Goal: Task Accomplishment & Management: Use online tool/utility

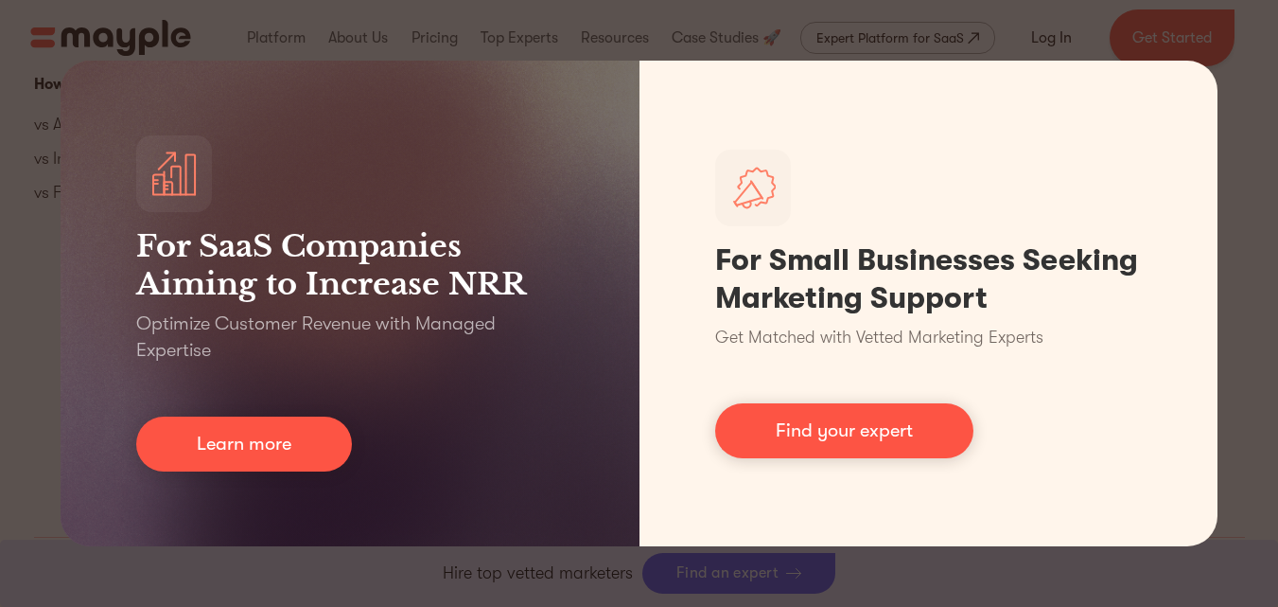
click at [1210, 62] on div "For SaaS Companies Aiming to Increase NRR Optimize Customer Revenue with Manage…" at bounding box center [639, 303] width 1278 height 607
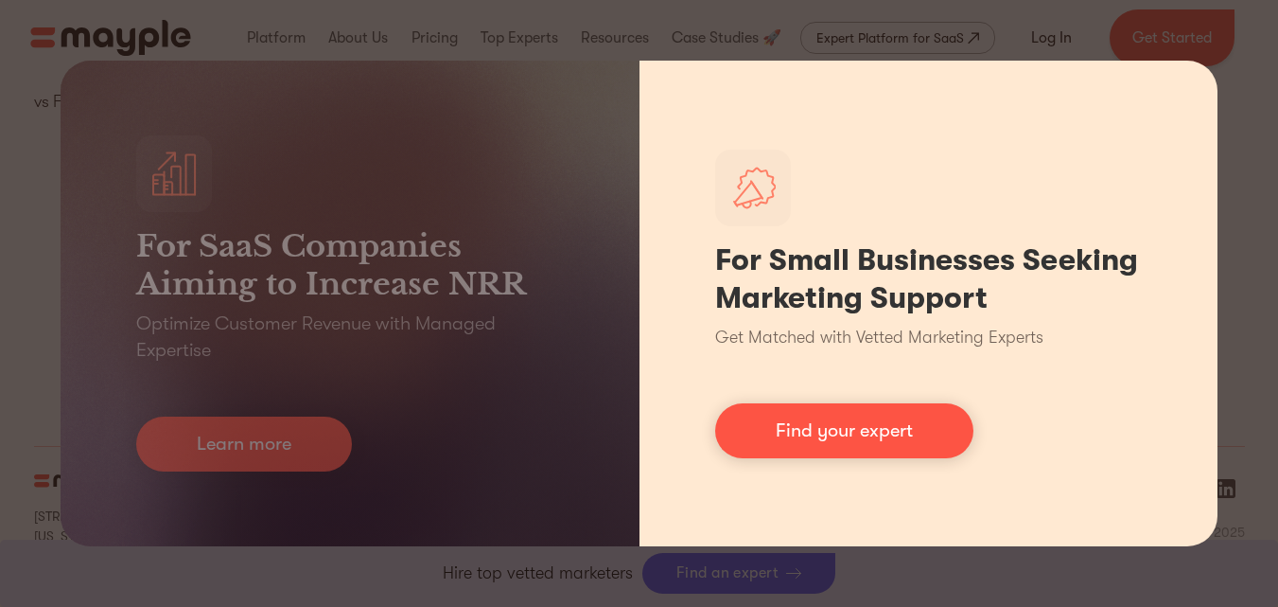
click at [1210, 117] on div "For Small Businesses Seeking Marketing Support Get Matched with Vetted Marketin…" at bounding box center [929, 303] width 579 height 485
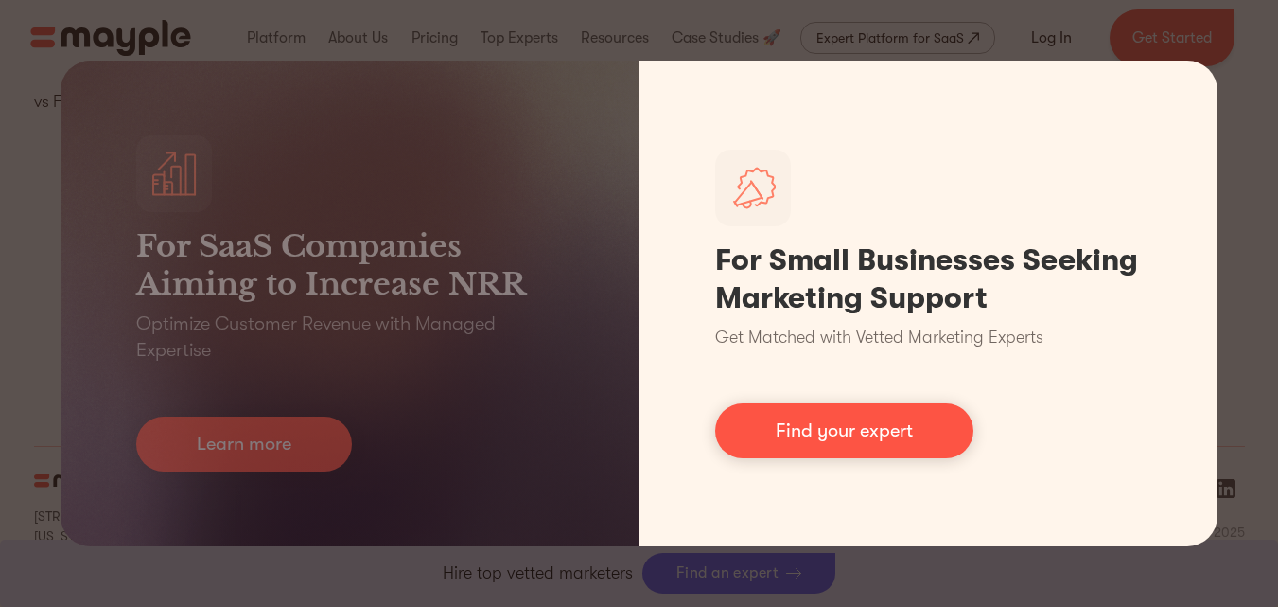
scroll to position [8775, 0]
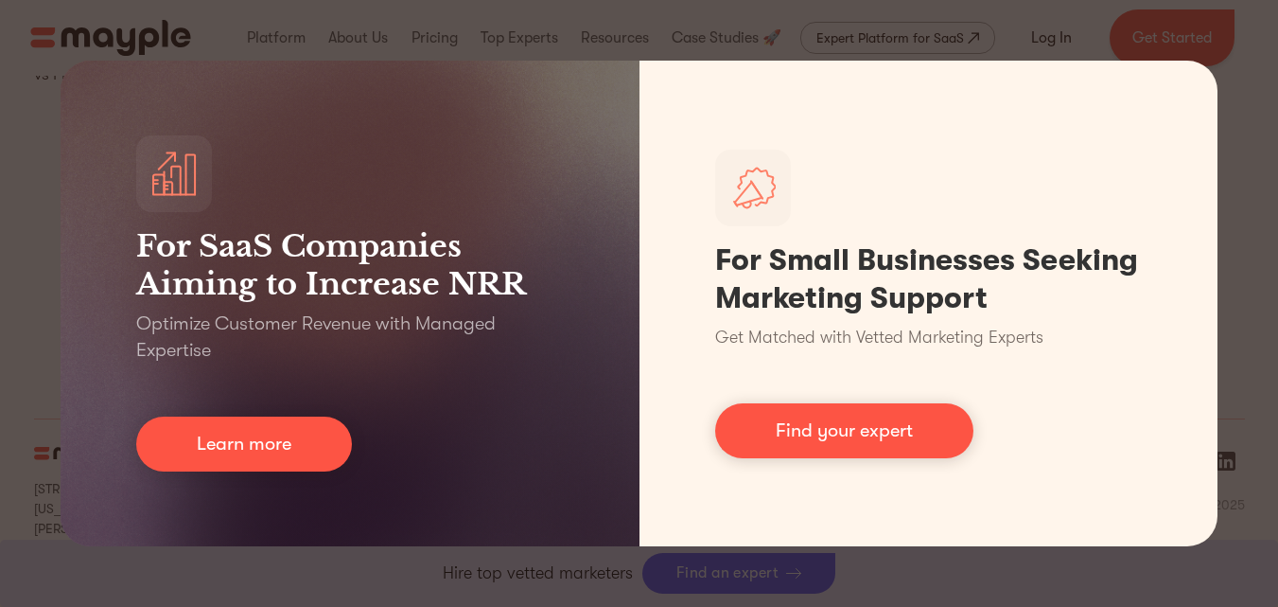
click at [2, 185] on div "For SaaS Companies Aiming to Increase NRR Optimize Customer Revenue with Manage…" at bounding box center [639, 303] width 1278 height 607
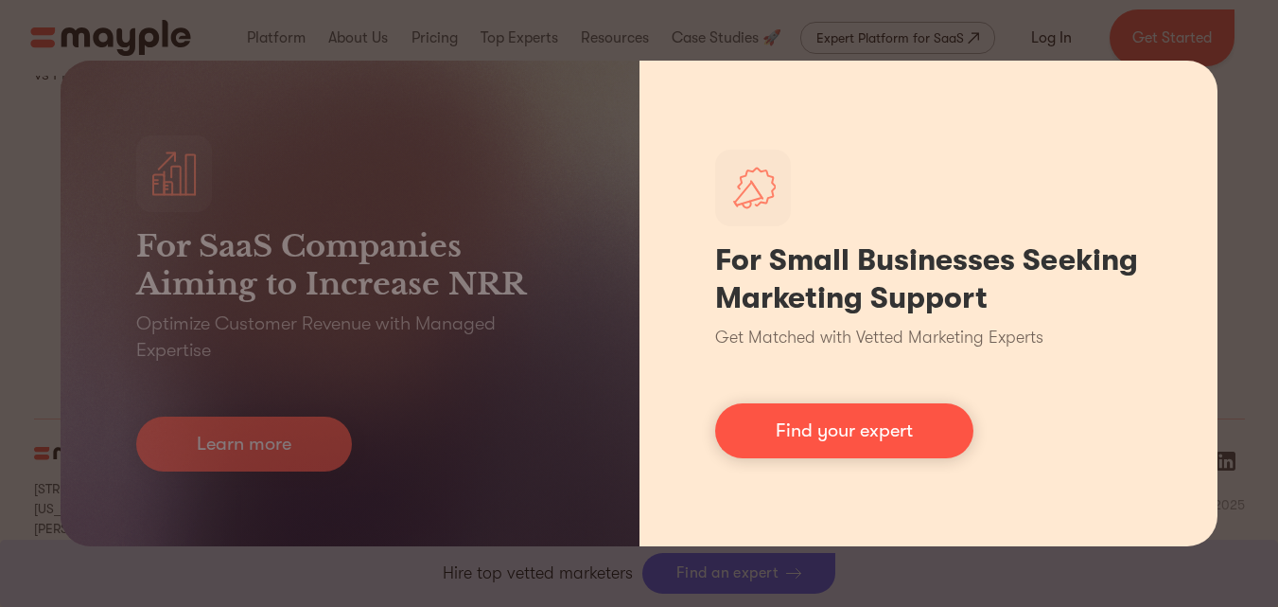
drag, startPoint x: 691, startPoint y: 258, endPoint x: 710, endPoint y: 258, distance: 18.9
click at [695, 260] on div "For Small Businesses Seeking Marketing Support Get Matched with Vetted Marketin…" at bounding box center [929, 303] width 579 height 485
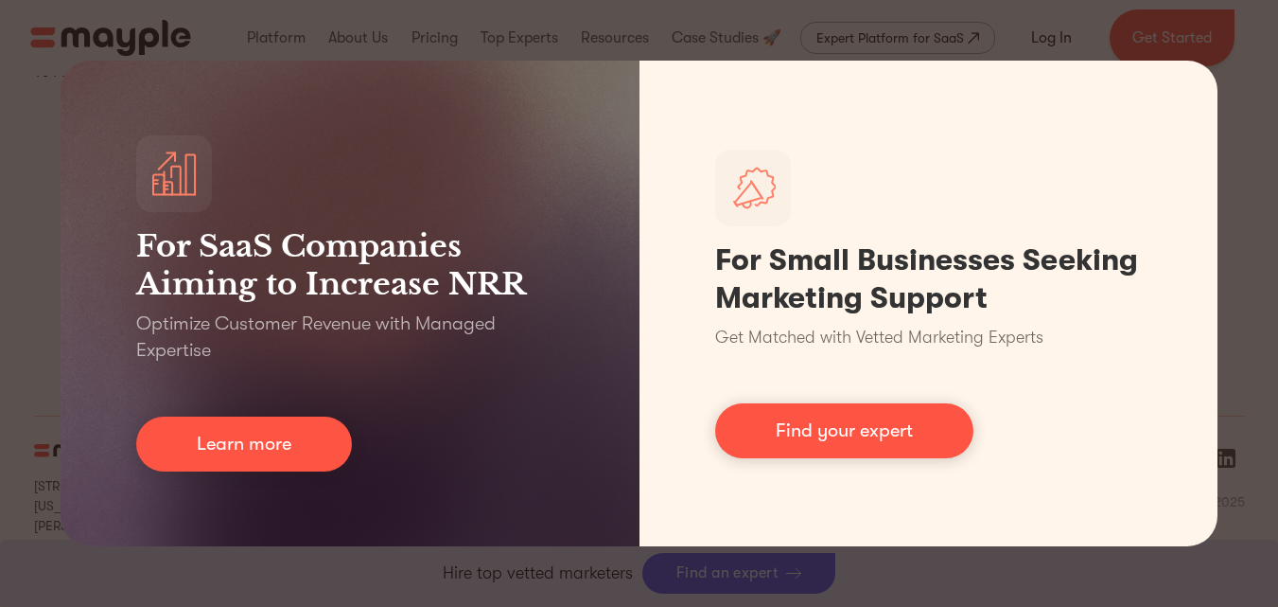
scroll to position [8777, 0]
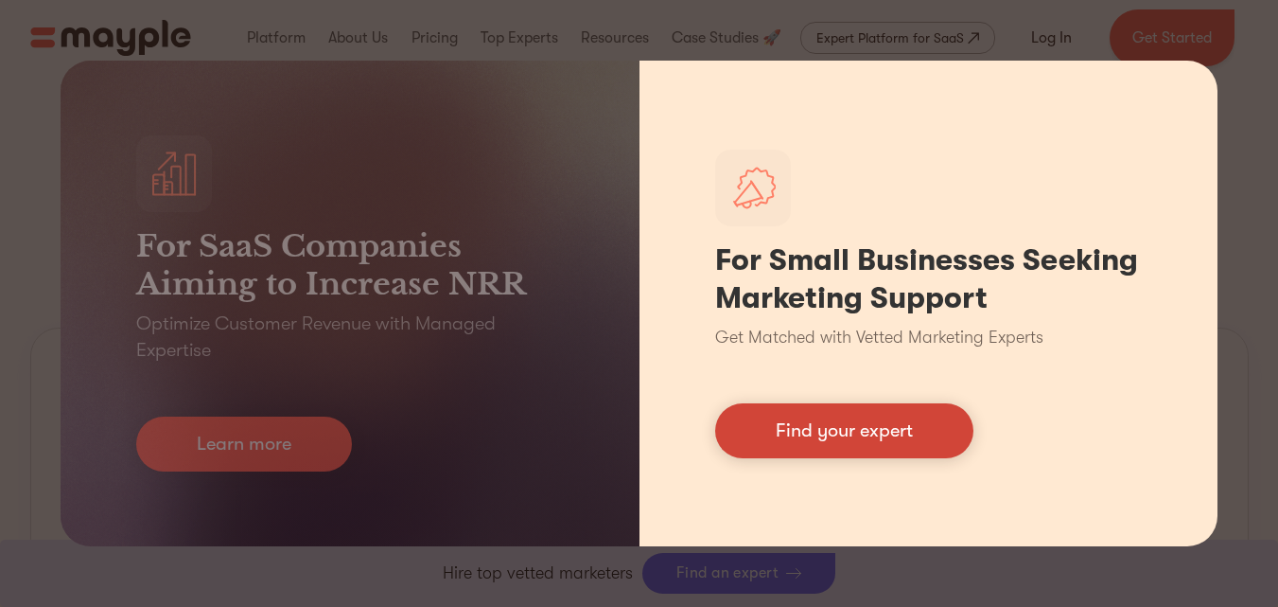
click at [824, 409] on link "Find your expert" at bounding box center [844, 430] width 258 height 55
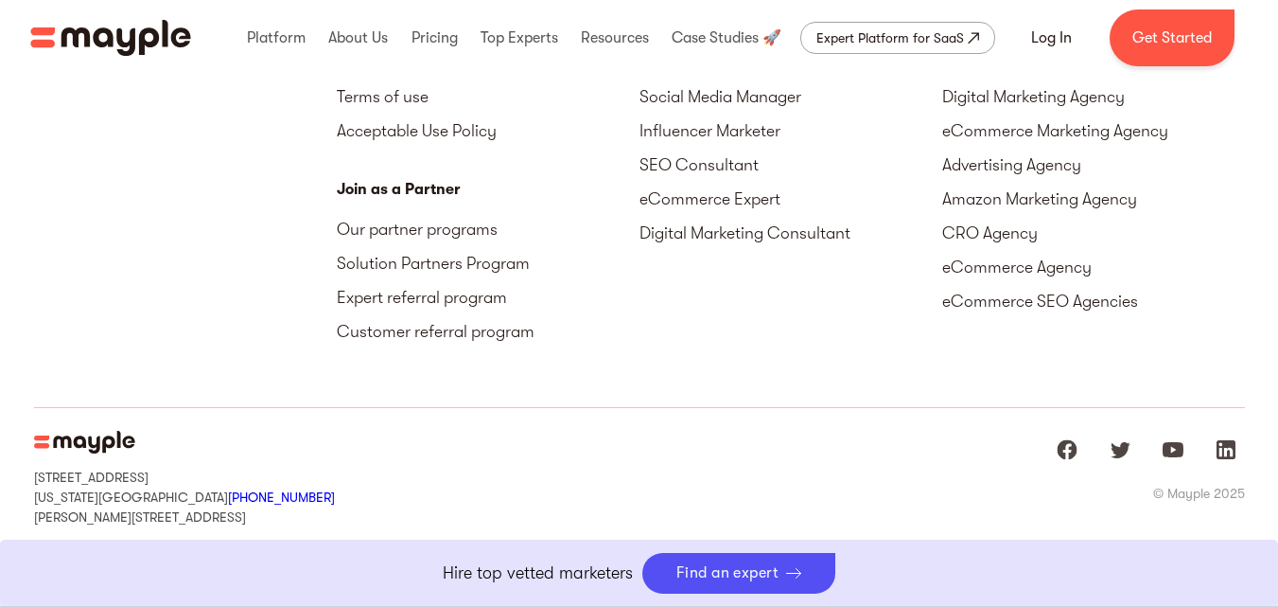
scroll to position [8803, 0]
